Goal: Information Seeking & Learning: Check status

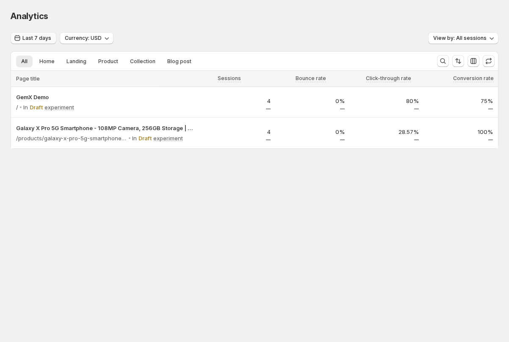
click at [33, 39] on span "Last 7 days" at bounding box center [36, 38] width 29 height 7
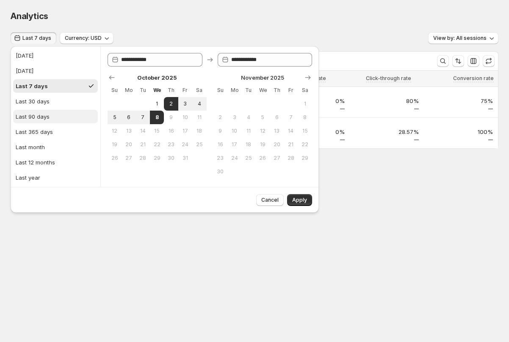
click at [45, 116] on div "Last 90 days" at bounding box center [33, 116] width 34 height 8
type input "**********"
click at [305, 202] on span "Apply" at bounding box center [299, 200] width 15 height 7
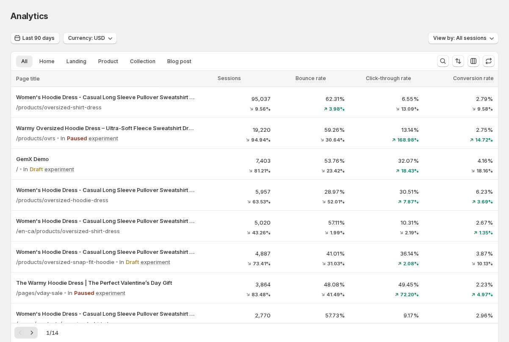
click at [37, 38] on span "Last 90 days" at bounding box center [38, 38] width 32 height 7
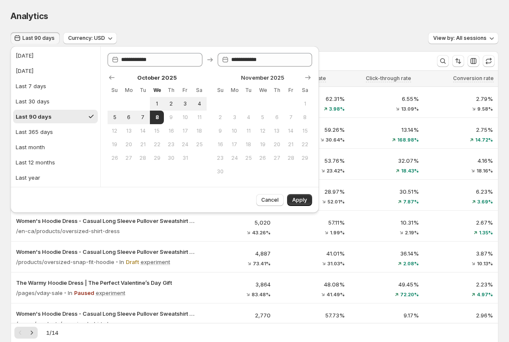
click at [152, 20] on div "Analytics" at bounding box center [255, 16] width 488 height 12
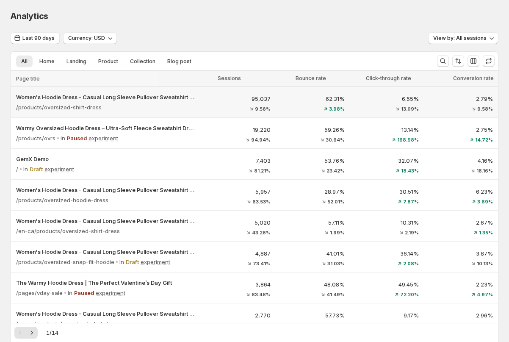
click at [217, 103] on div "95,037 9.56%" at bounding box center [239, 102] width 64 height 17
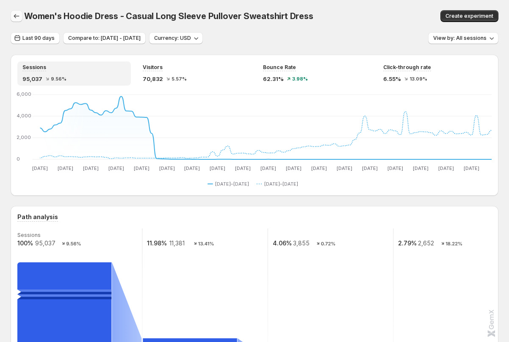
click at [15, 11] on button "button" at bounding box center [17, 16] width 12 height 12
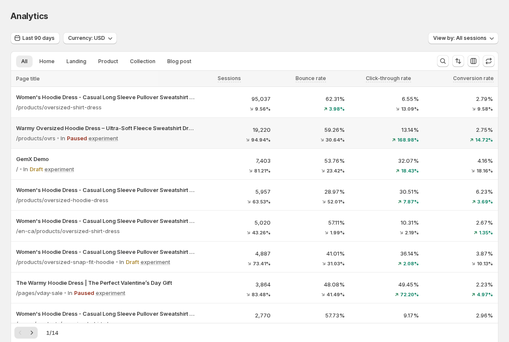
click at [139, 147] on div "Warmy Oversized Hoodie Dress – Ultra-Soft Fleece Sweatshirt Dress for Women (Pl…" at bounding box center [106, 133] width 191 height 30
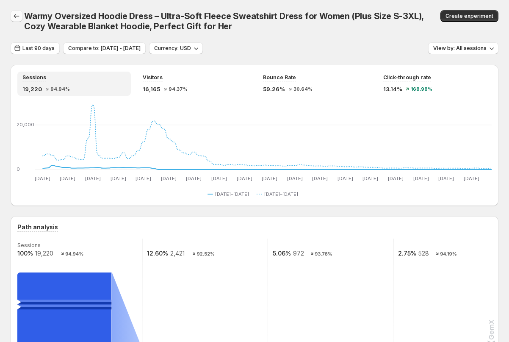
click at [15, 15] on icon "button" at bounding box center [16, 16] width 8 height 8
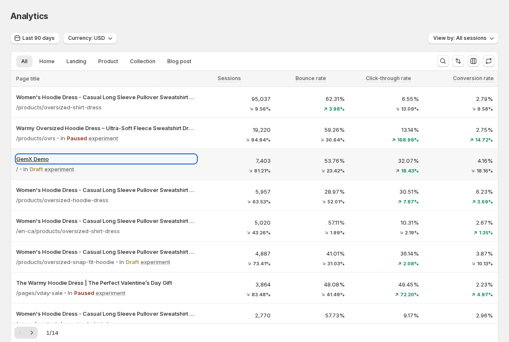
click at [175, 158] on p "GemX Demo" at bounding box center [106, 159] width 180 height 8
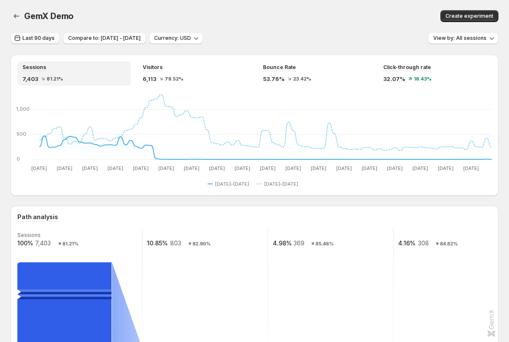
click at [34, 36] on span "Last 90 days" at bounding box center [38, 38] width 32 height 7
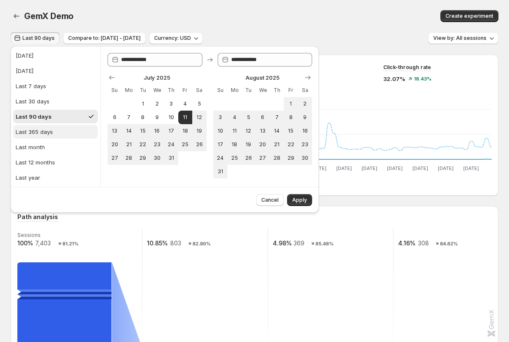
click at [38, 130] on div "Last 365 days" at bounding box center [34, 131] width 37 height 8
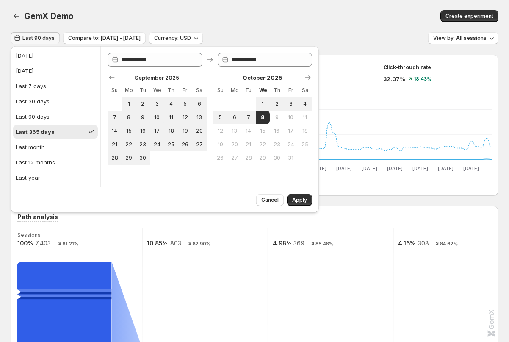
type input "**********"
click at [304, 200] on span "Apply" at bounding box center [299, 200] width 15 height 7
